Goal: Information Seeking & Learning: Compare options

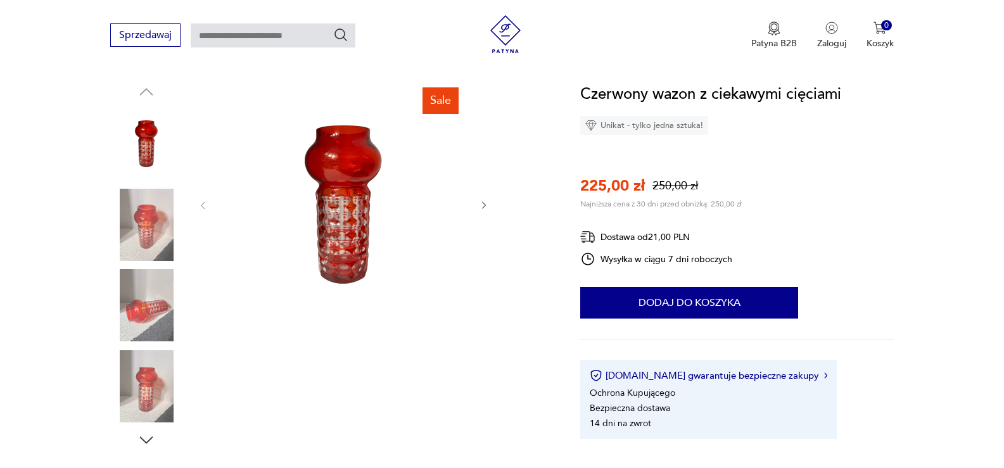
click at [142, 218] on img at bounding box center [146, 225] width 72 height 72
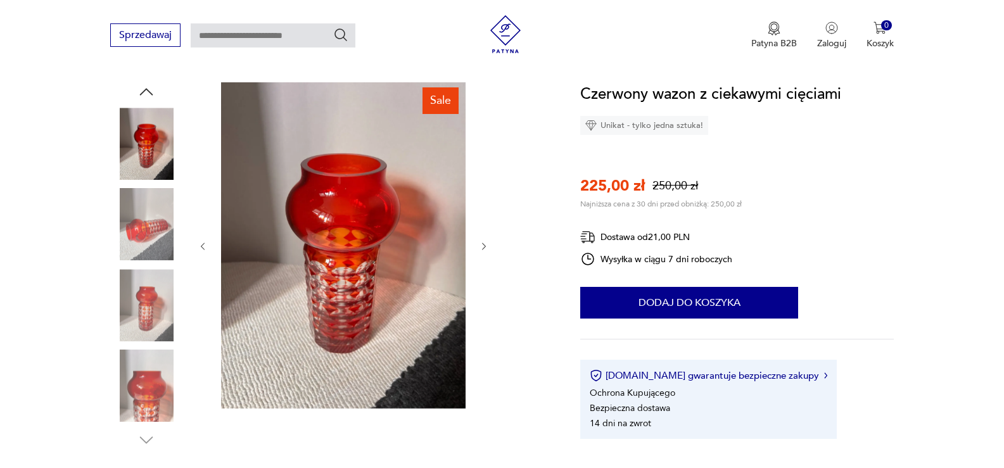
click at [138, 279] on img at bounding box center [146, 305] width 72 height 72
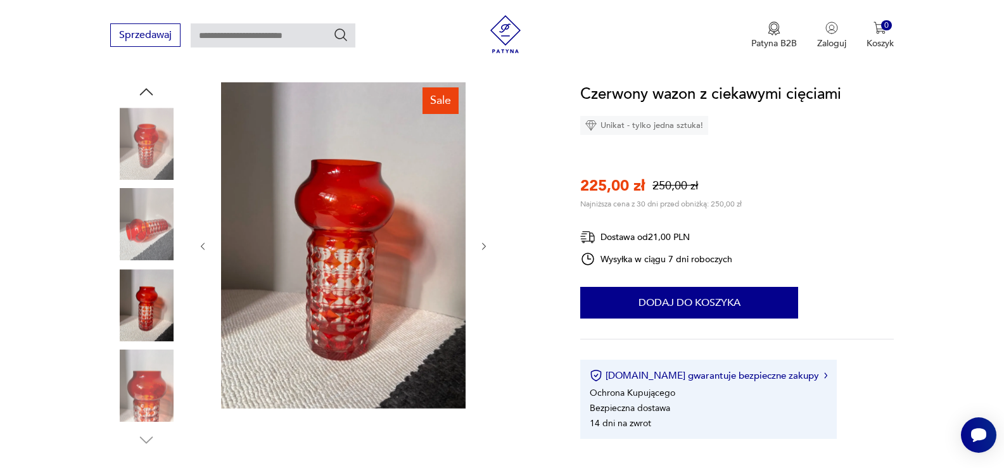
click at [153, 365] on img at bounding box center [146, 386] width 72 height 72
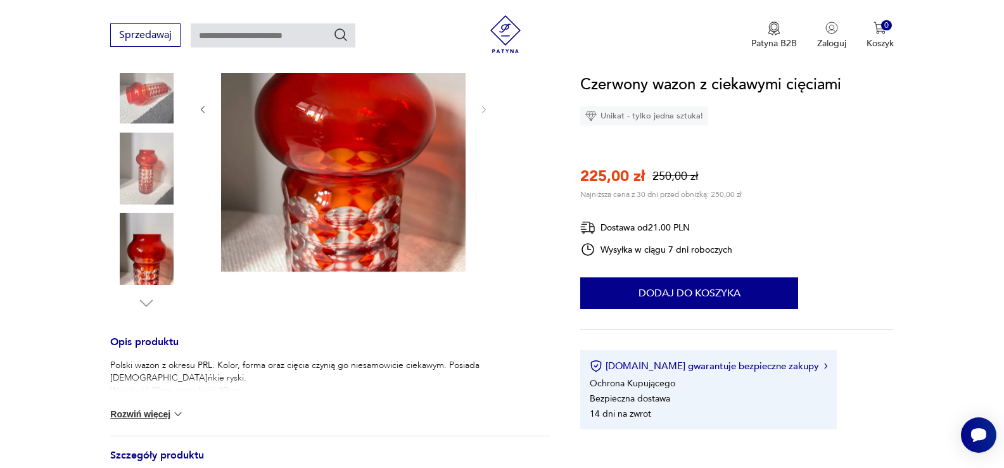
scroll to position [190, 0]
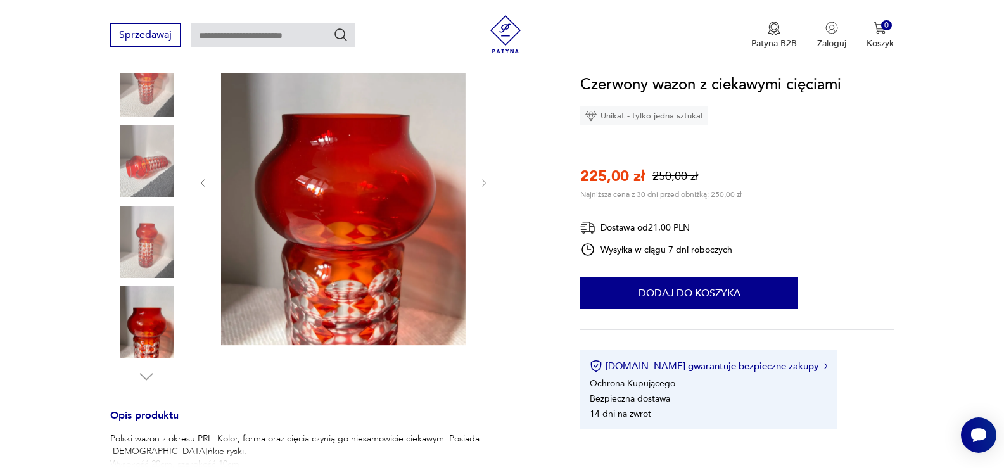
click at [137, 244] on img at bounding box center [146, 242] width 72 height 72
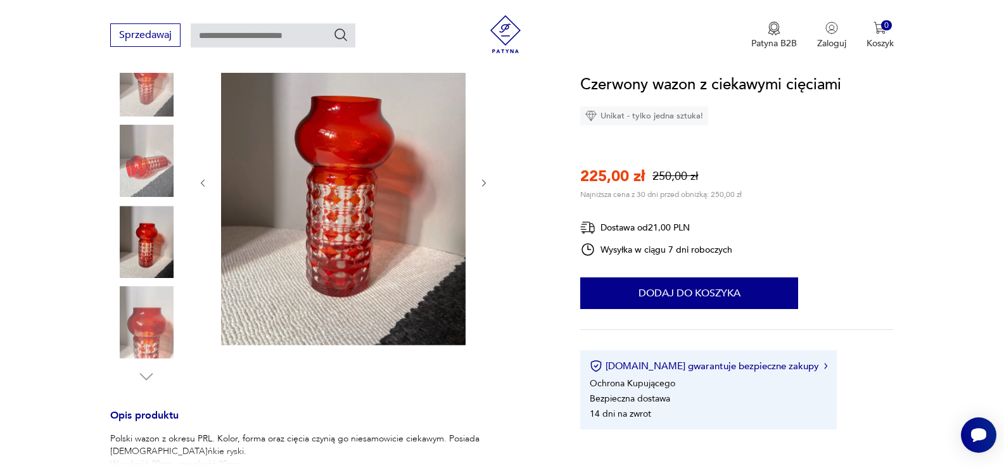
click at [154, 331] on img at bounding box center [146, 323] width 72 height 72
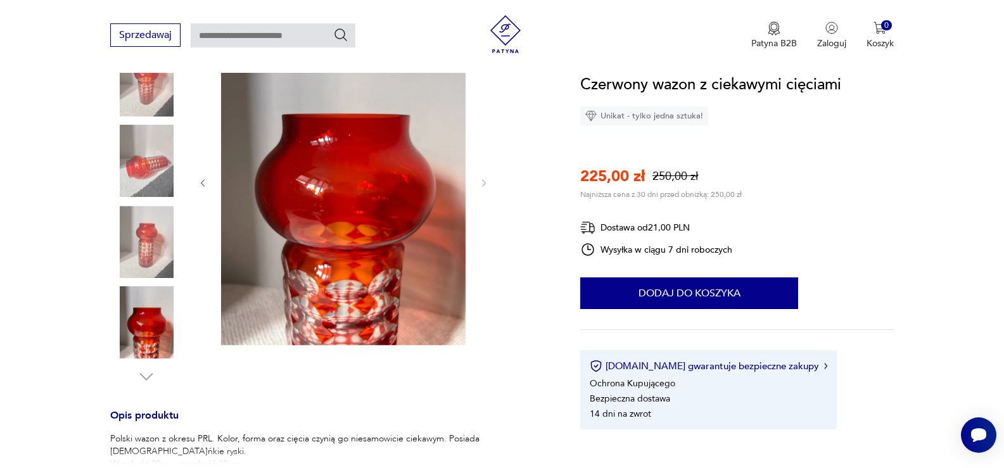
click at [148, 246] on img at bounding box center [146, 242] width 72 height 72
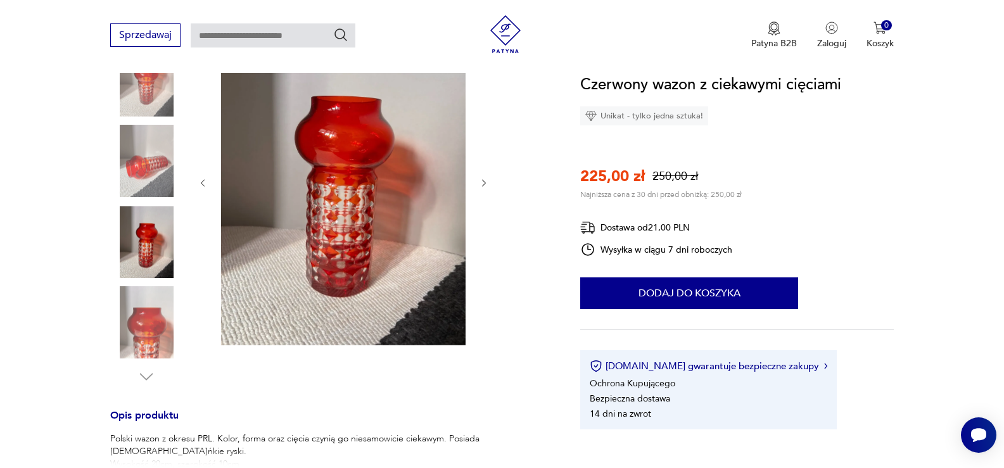
click at [149, 170] on img at bounding box center [146, 161] width 72 height 72
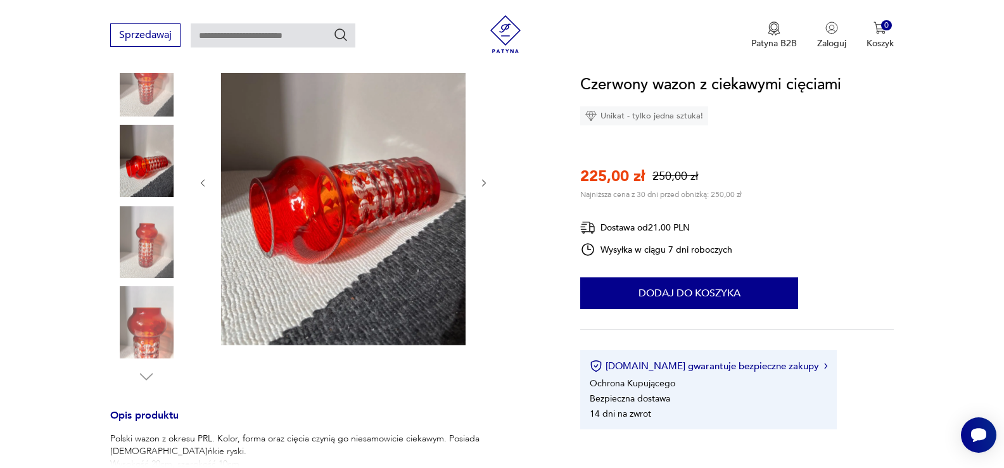
click at [153, 105] on img at bounding box center [146, 80] width 72 height 72
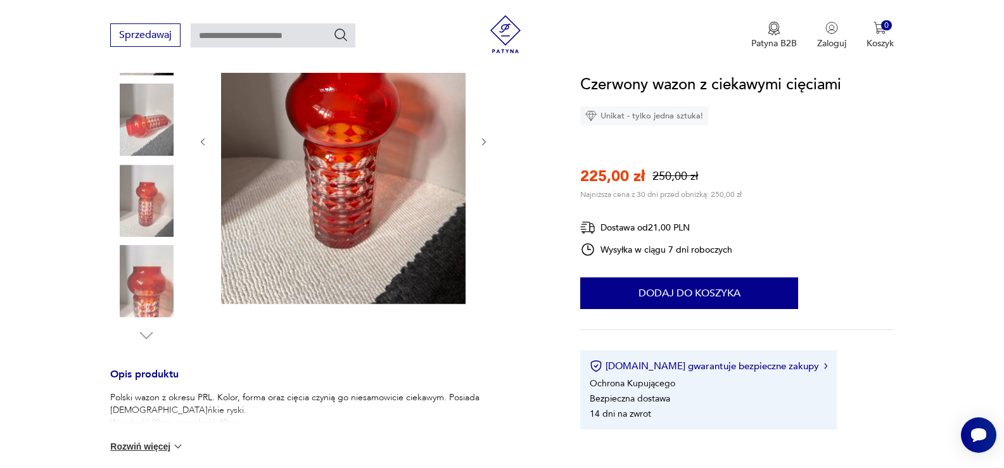
scroll to position [253, 0]
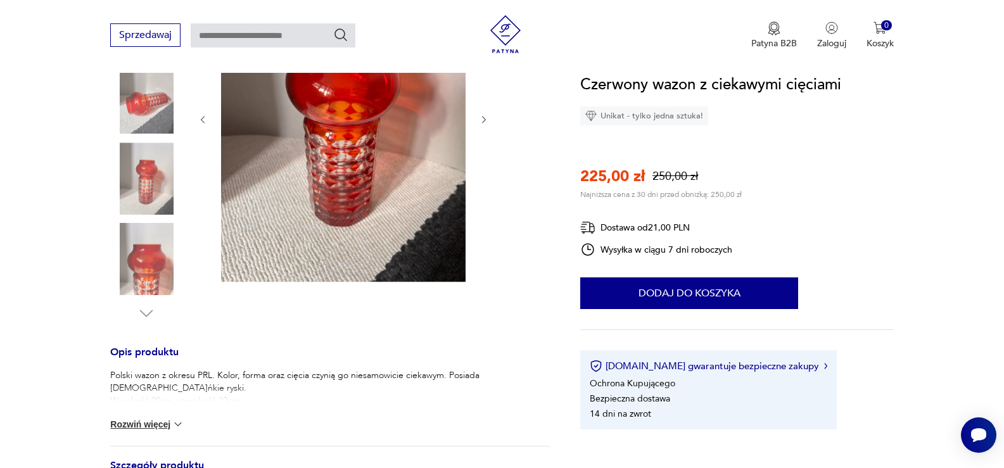
click at [158, 431] on div "Polski wazon z okresu PRL. Kolor, forma oraz cięcia czynią go niesamowicie ciek…" at bounding box center [329, 407] width 439 height 77
click at [158, 424] on button "Rozwiń więcej" at bounding box center [146, 424] width 73 height 13
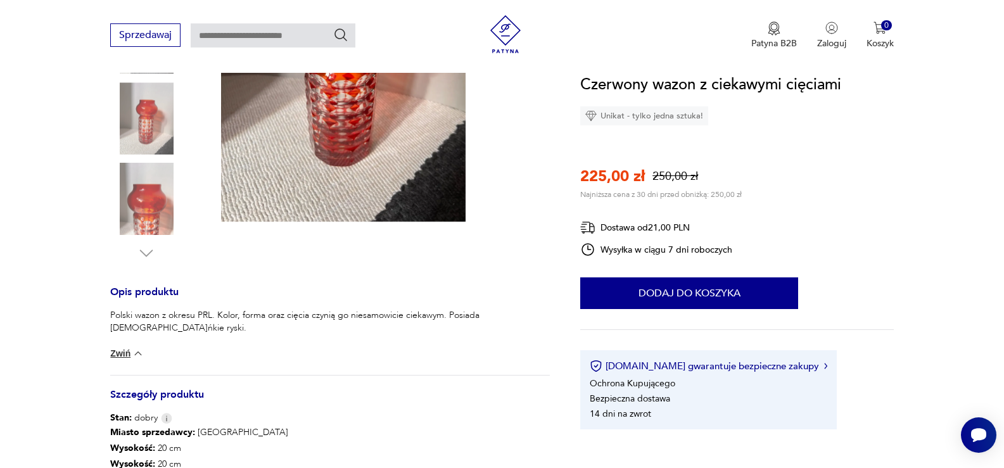
scroll to position [63, 0]
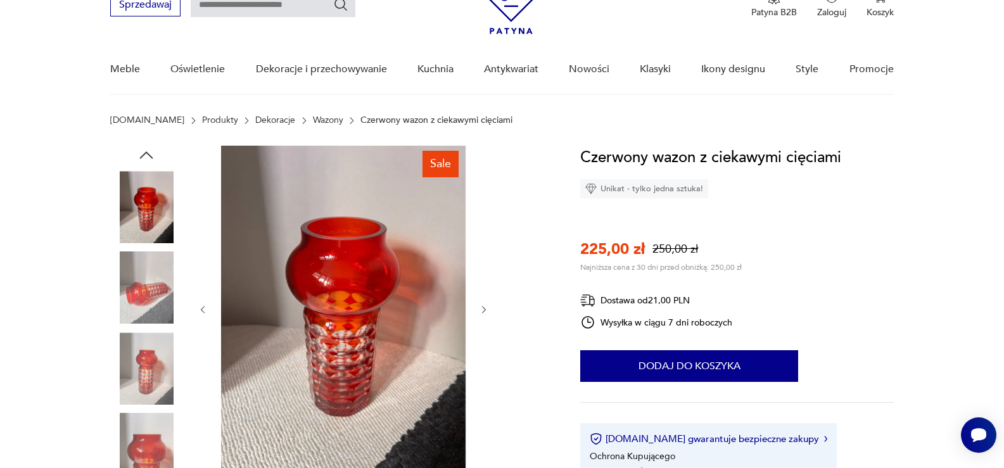
click at [313, 117] on link "Wazony" at bounding box center [328, 120] width 30 height 10
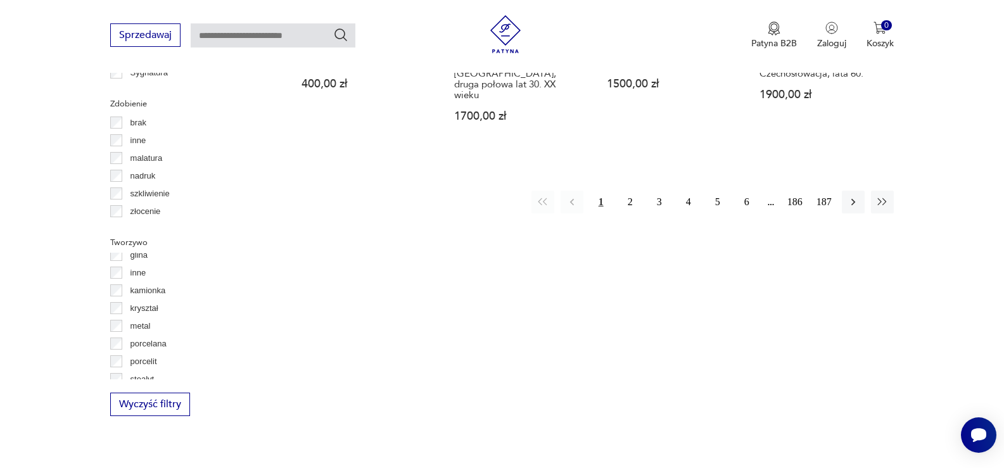
scroll to position [63, 0]
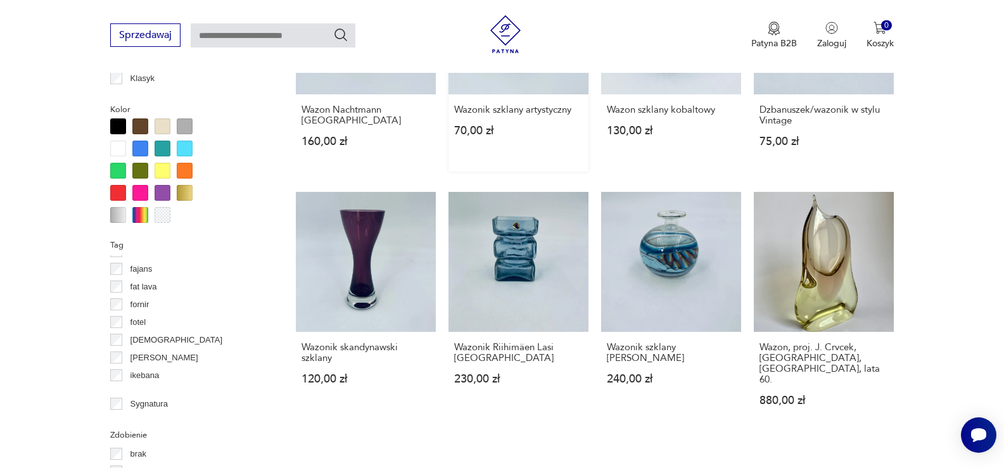
scroll to position [1159, 0]
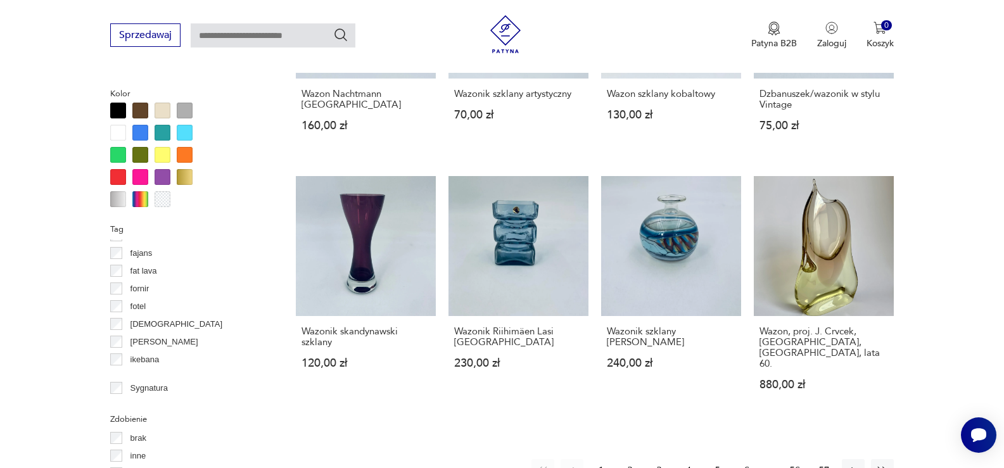
click at [628, 459] on button "2" at bounding box center [630, 470] width 23 height 23
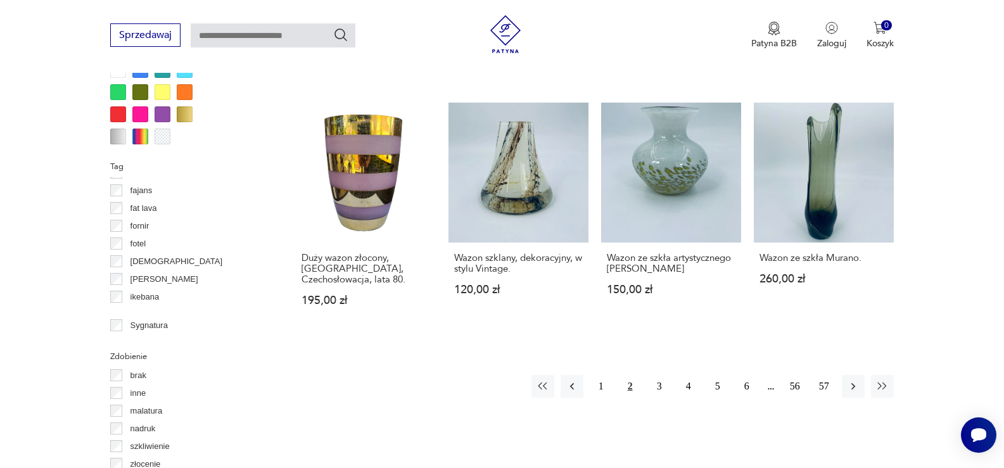
scroll to position [1349, 0]
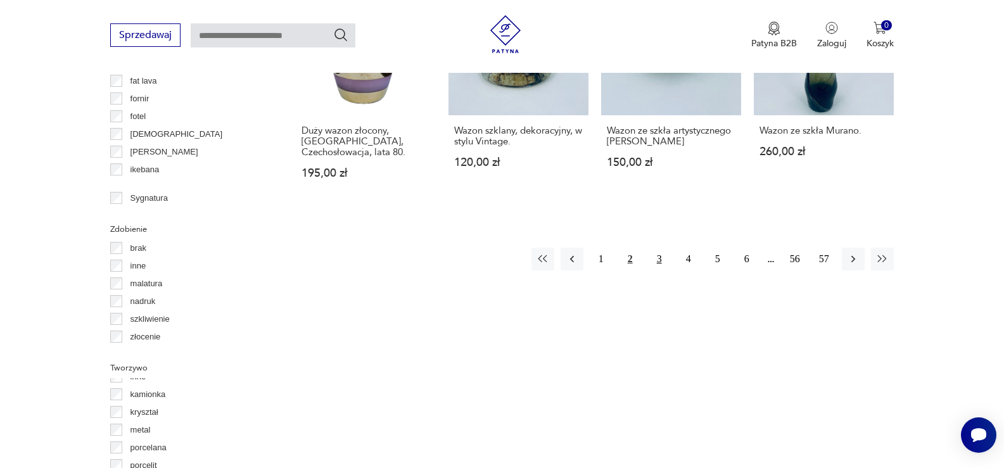
click at [662, 248] on button "3" at bounding box center [659, 259] width 23 height 23
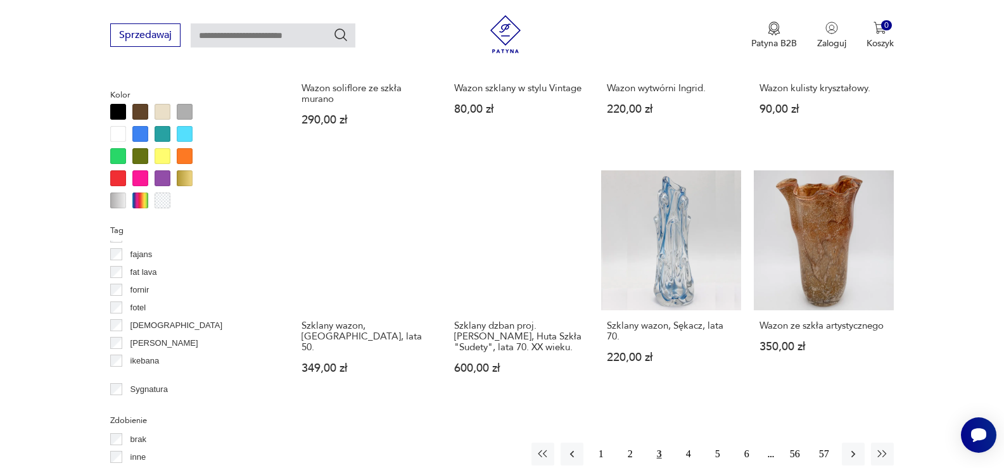
scroll to position [1159, 0]
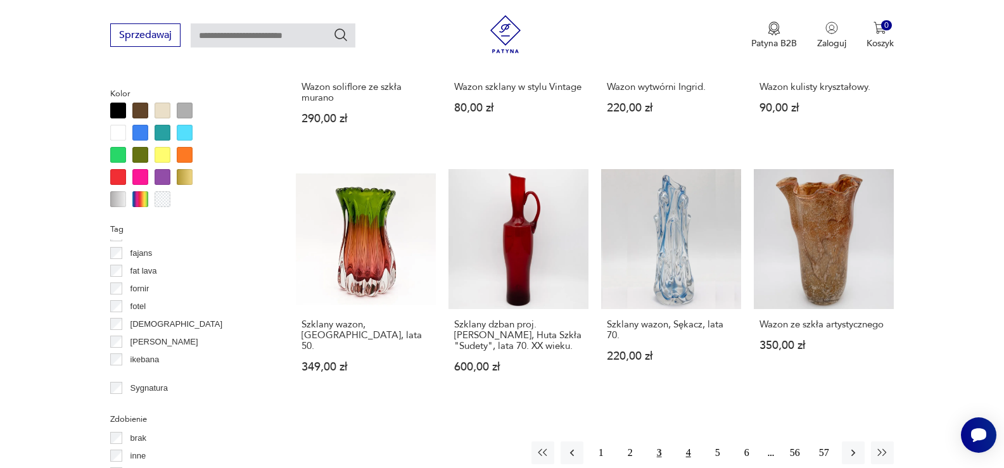
click at [682, 441] on button "4" at bounding box center [688, 452] width 23 height 23
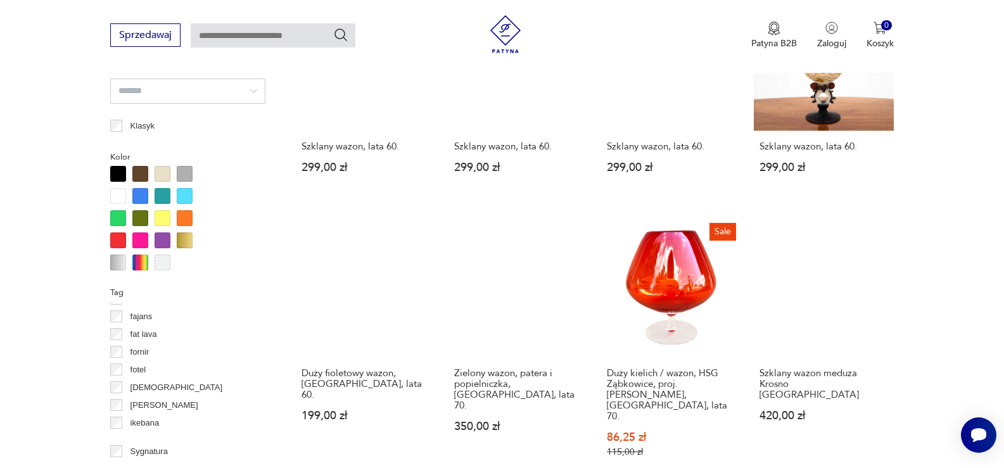
scroll to position [1159, 0]
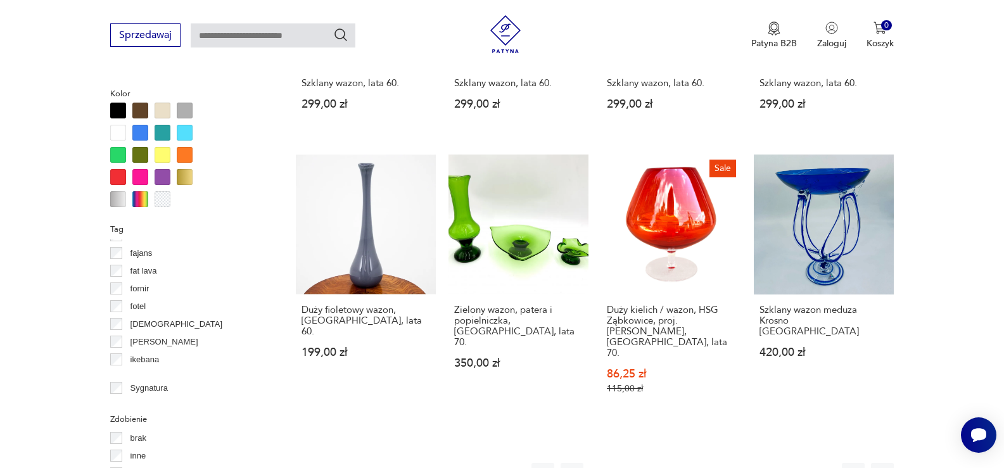
click at [714, 463] on button "5" at bounding box center [717, 474] width 23 height 23
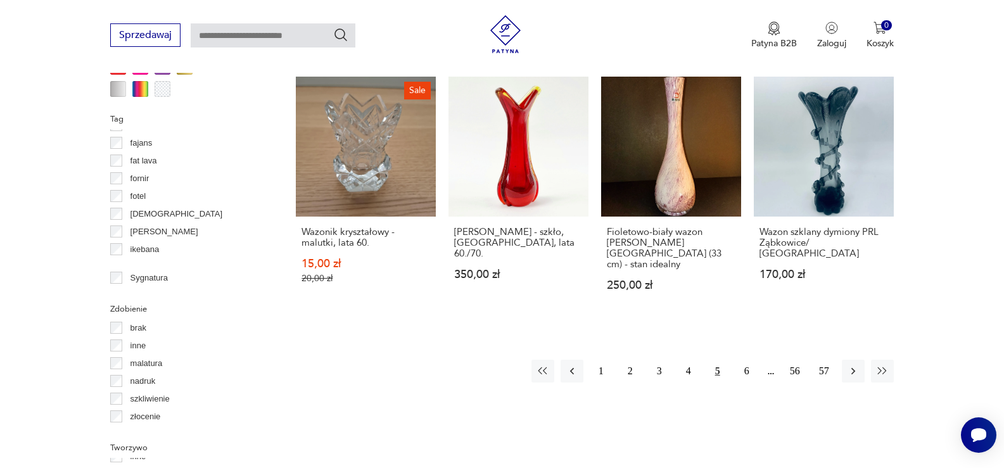
scroll to position [1289, 0]
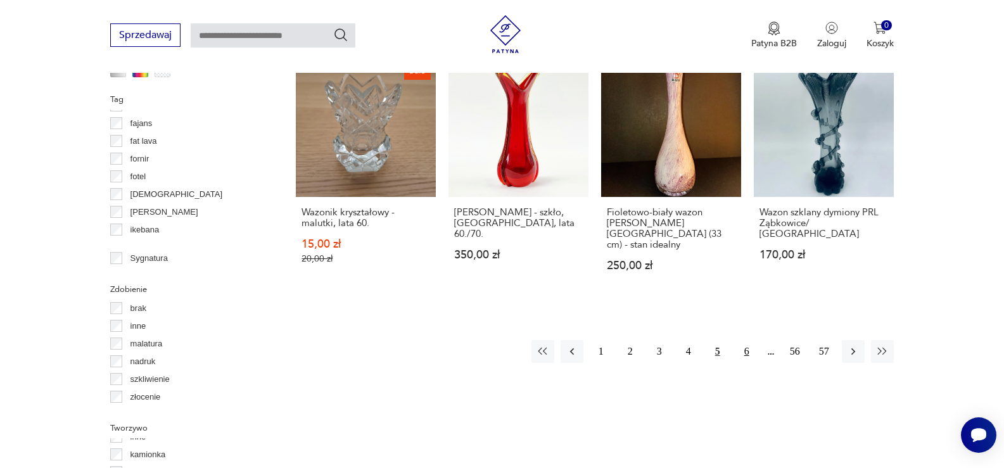
click at [745, 340] on button "6" at bounding box center [746, 351] width 23 height 23
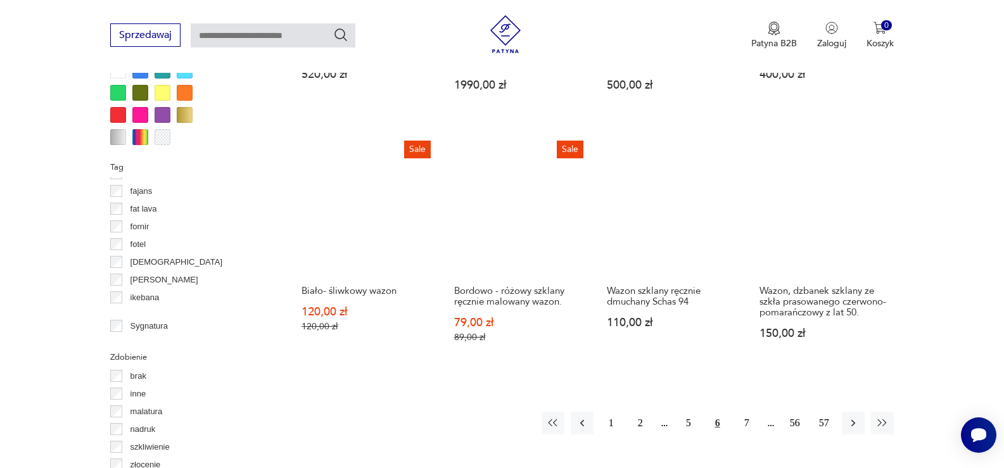
scroll to position [1223, 0]
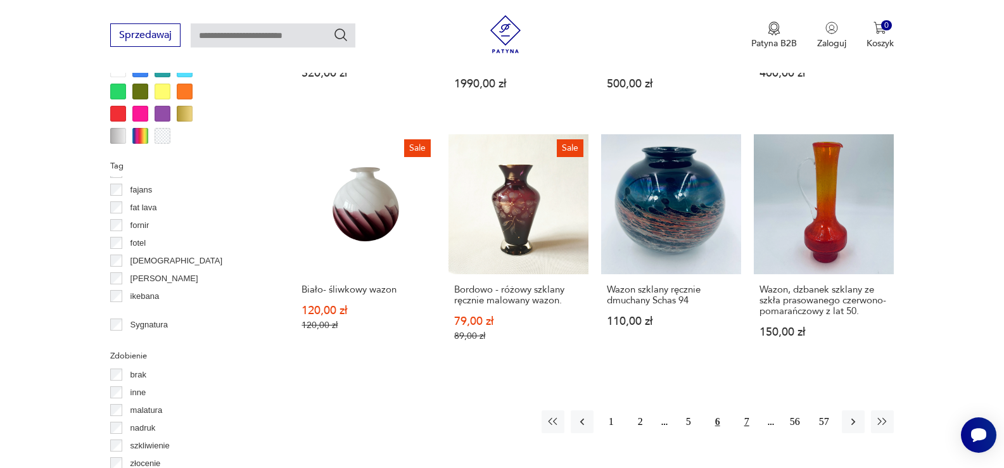
click at [742, 411] on button "7" at bounding box center [746, 421] width 23 height 23
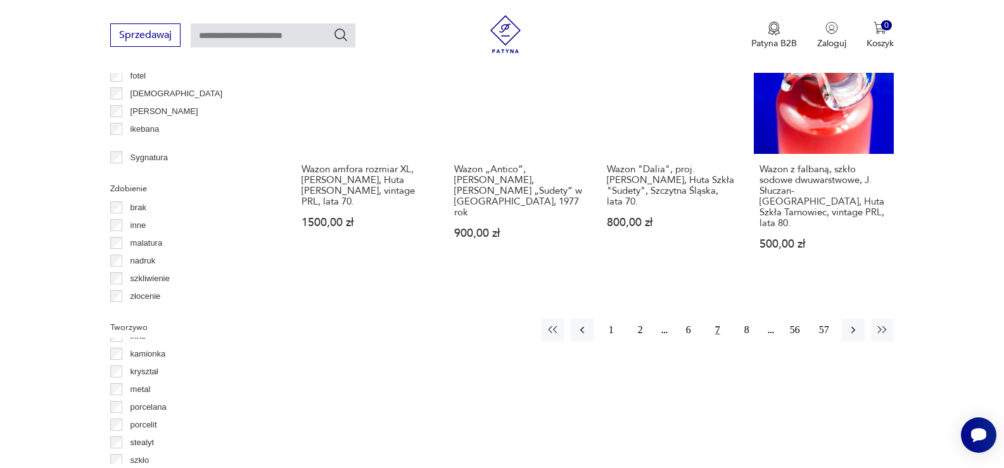
scroll to position [1413, 0]
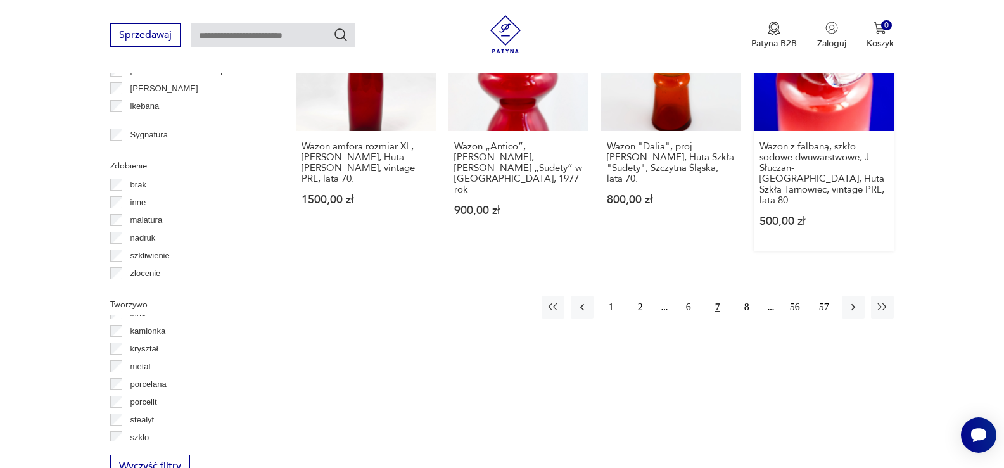
click at [741, 296] on button "8" at bounding box center [746, 307] width 23 height 23
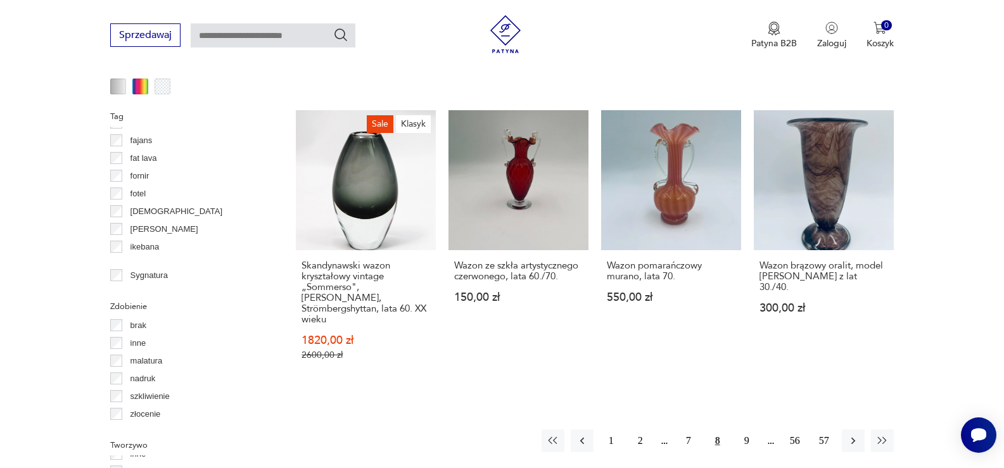
scroll to position [1286, 0]
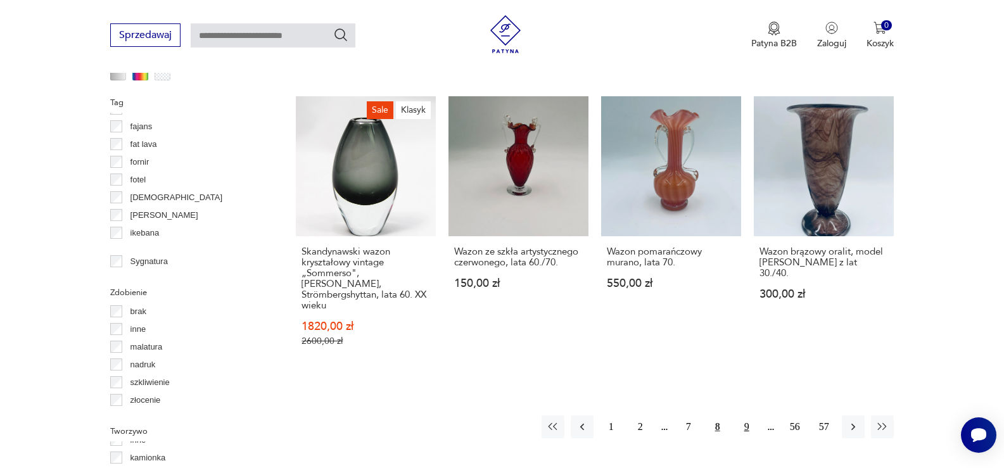
click at [748, 415] on button "9" at bounding box center [746, 426] width 23 height 23
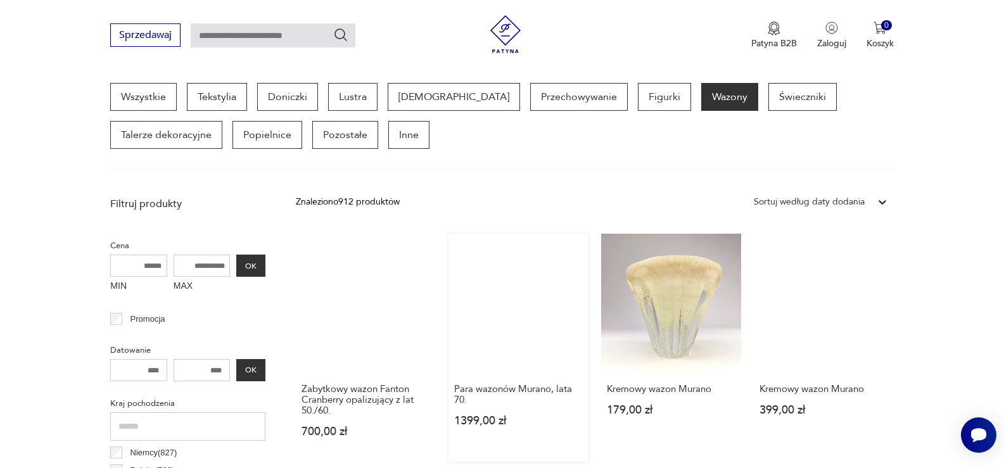
scroll to position [463, 0]
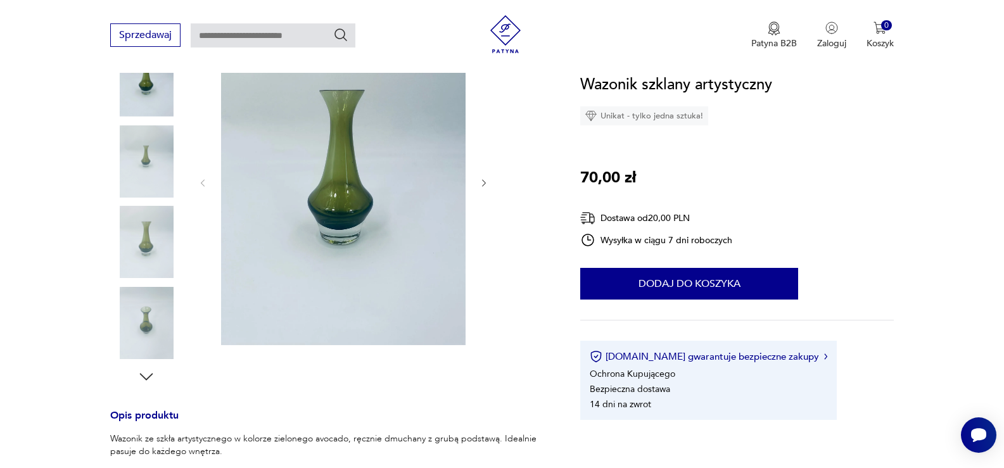
click at [483, 182] on icon "button" at bounding box center [484, 183] width 11 height 11
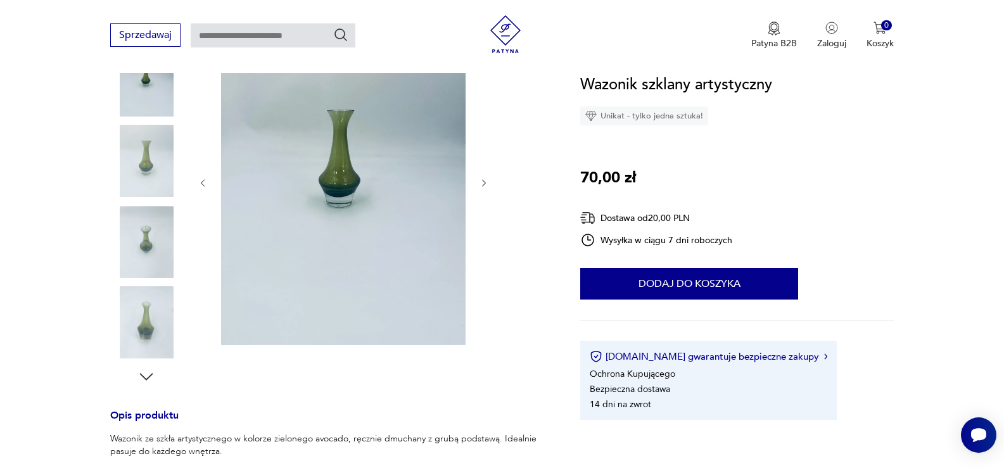
click at [483, 182] on icon "button" at bounding box center [484, 183] width 11 height 11
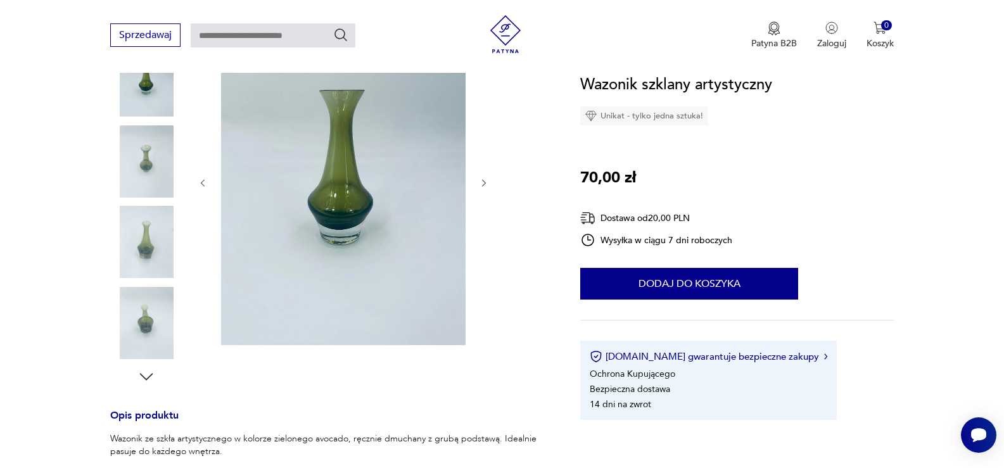
click at [483, 182] on icon "button" at bounding box center [484, 183] width 11 height 11
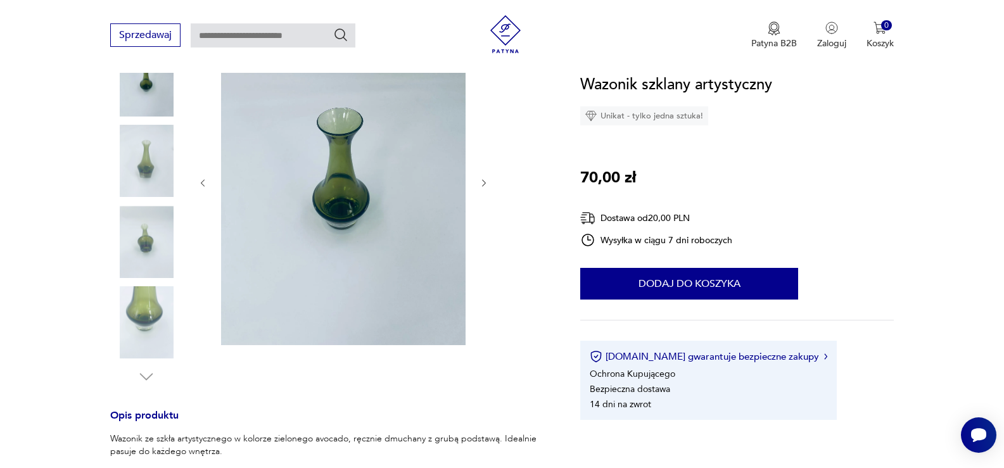
click at [483, 182] on icon "button" at bounding box center [484, 183] width 11 height 11
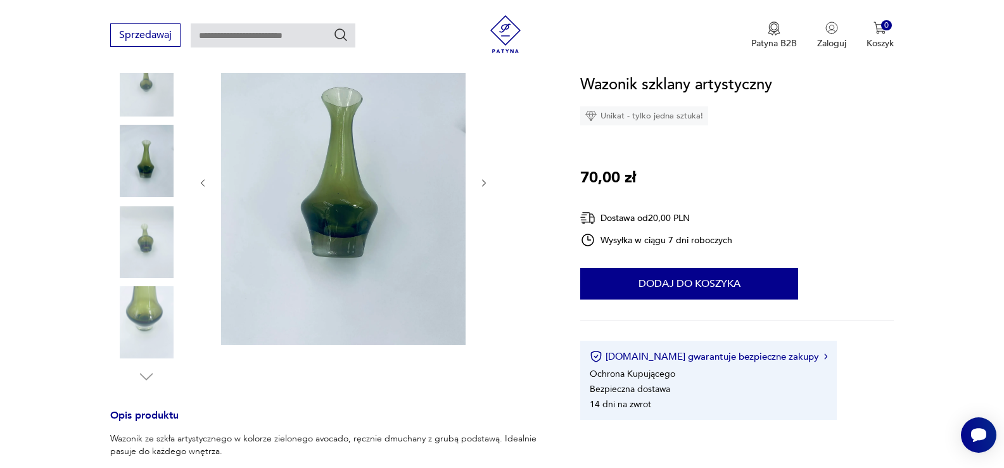
click at [483, 182] on icon "button" at bounding box center [484, 183] width 11 height 11
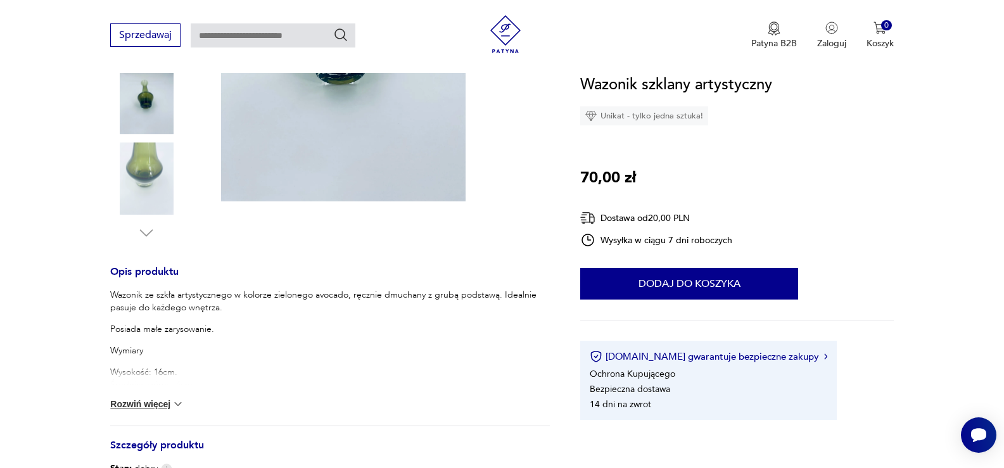
scroll to position [507, 0]
